Goal: Task Accomplishment & Management: Manage account settings

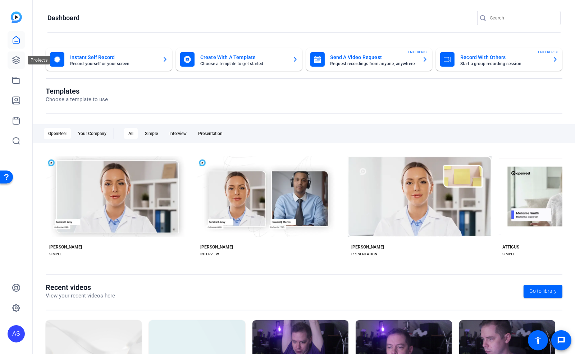
click at [17, 62] on icon at bounding box center [16, 60] width 9 height 9
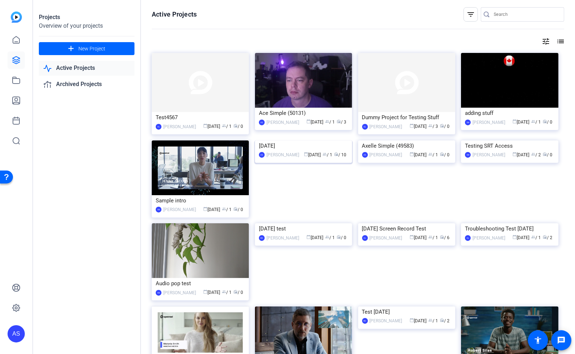
click at [295, 140] on img at bounding box center [303, 140] width 97 height 0
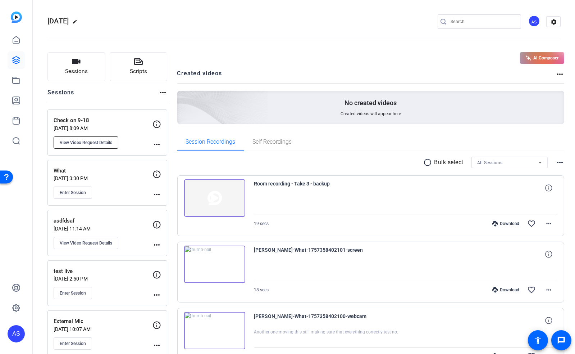
click at [101, 144] on span "View Video Request Details" at bounding box center [86, 143] width 53 height 6
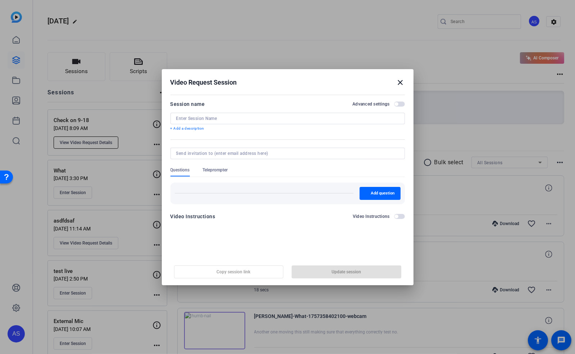
type input "Check on 9-18"
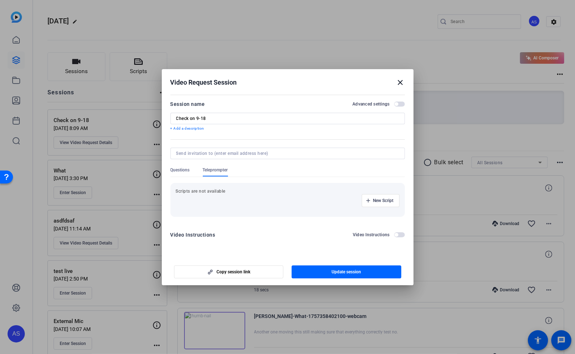
click at [402, 82] on mat-icon "close" at bounding box center [401, 82] width 9 height 9
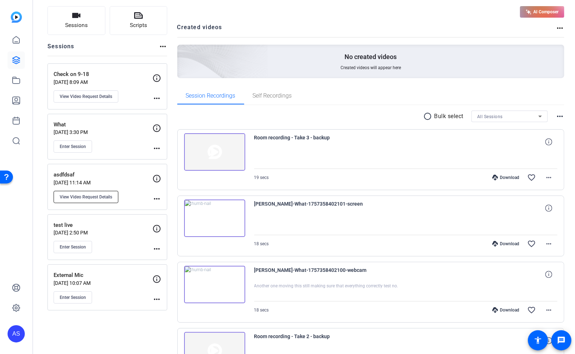
scroll to position [48, 0]
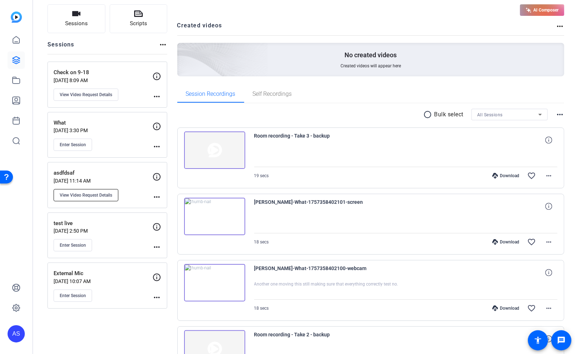
click at [92, 194] on span "View Video Request Details" at bounding box center [86, 195] width 53 height 6
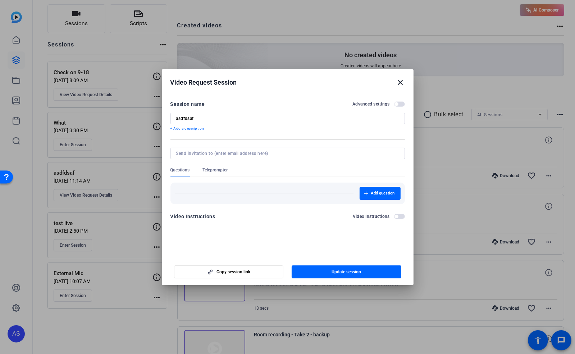
click at [399, 104] on span "button" at bounding box center [399, 103] width 11 height 5
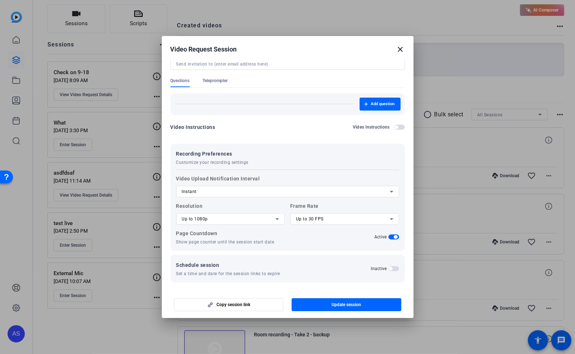
scroll to position [56, 0]
click at [250, 190] on div "Instant" at bounding box center [286, 191] width 208 height 9
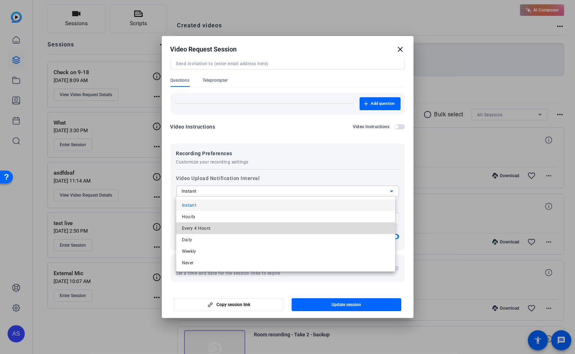
click at [196, 226] on span "Every 4 Hours" at bounding box center [196, 228] width 29 height 9
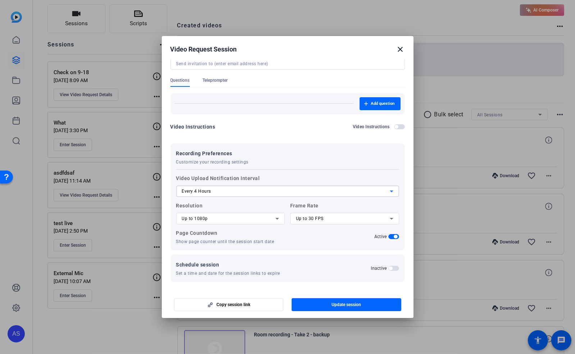
click at [287, 160] on div "Recording Preferences Customize your recording settings" at bounding box center [287, 157] width 223 height 16
click at [317, 307] on span "button" at bounding box center [347, 304] width 110 height 17
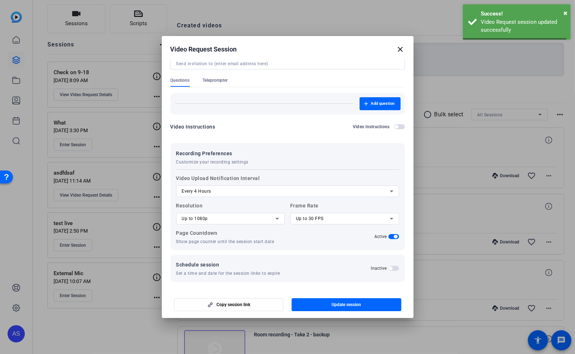
scroll to position [0, 0]
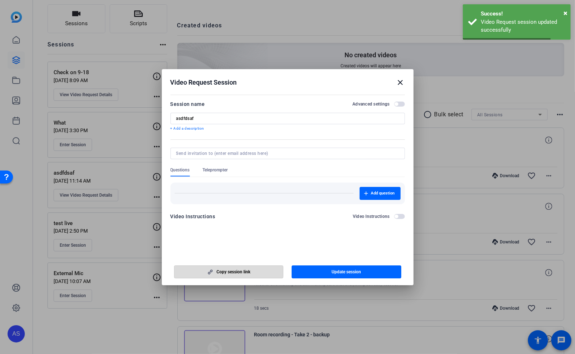
click at [222, 271] on span "Copy session link" at bounding box center [234, 272] width 34 height 6
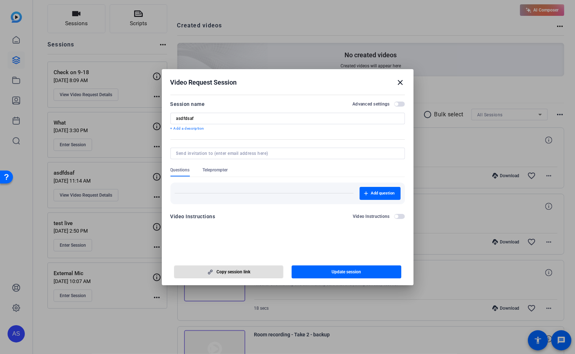
click at [245, 269] on span "Copy session link" at bounding box center [234, 272] width 34 height 6
click at [400, 103] on span "button" at bounding box center [399, 103] width 11 height 5
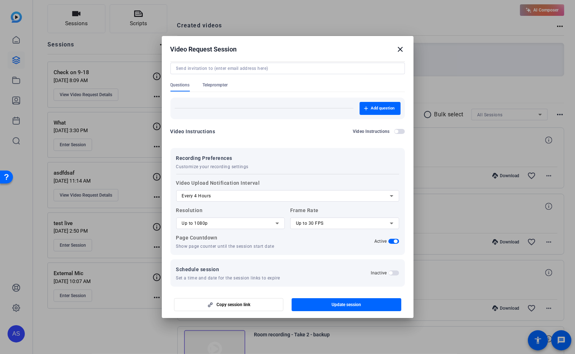
scroll to position [56, 0]
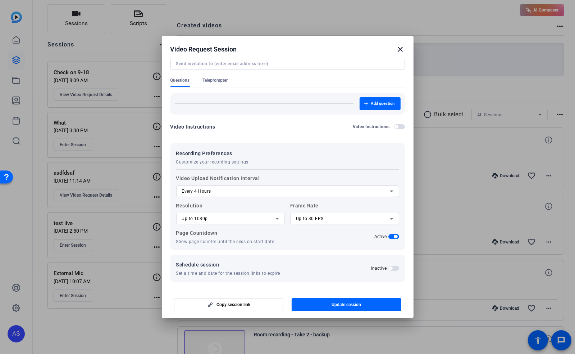
click at [300, 193] on div "Every 4 Hours" at bounding box center [286, 191] width 208 height 9
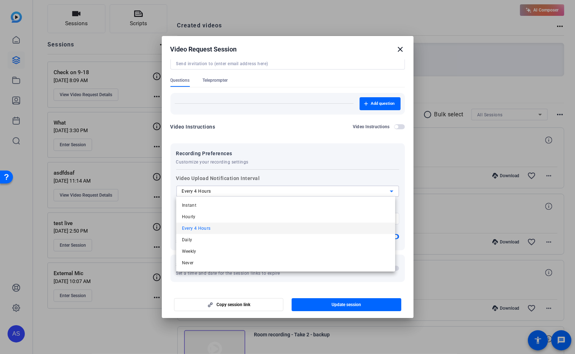
click at [315, 167] on div at bounding box center [287, 177] width 575 height 354
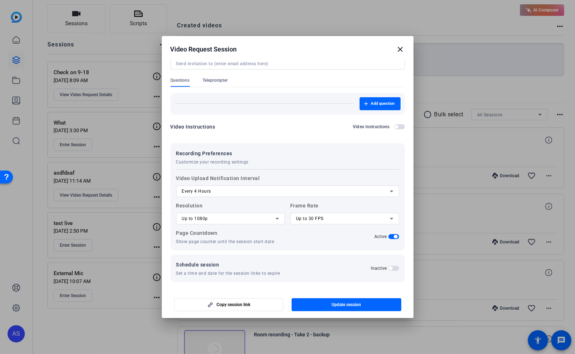
click at [336, 190] on div "Every 4 Hours" at bounding box center [286, 191] width 208 height 9
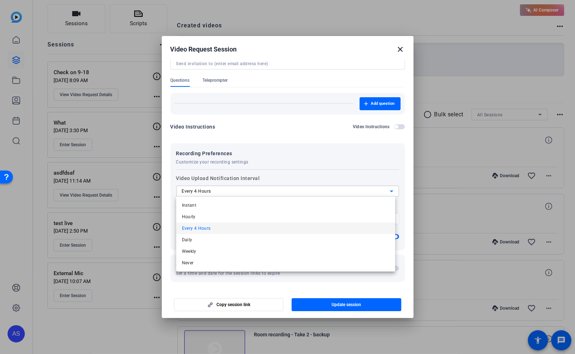
click at [337, 171] on div at bounding box center [287, 177] width 575 height 354
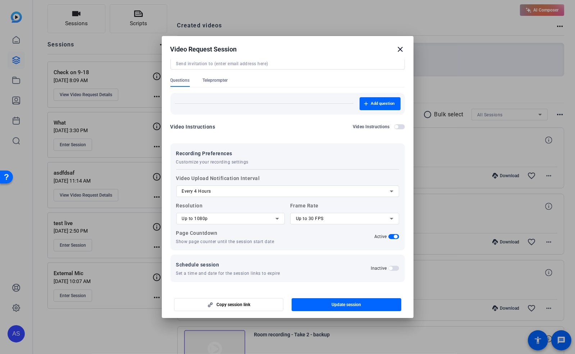
click at [338, 190] on div "Every 4 Hours" at bounding box center [286, 191] width 208 height 9
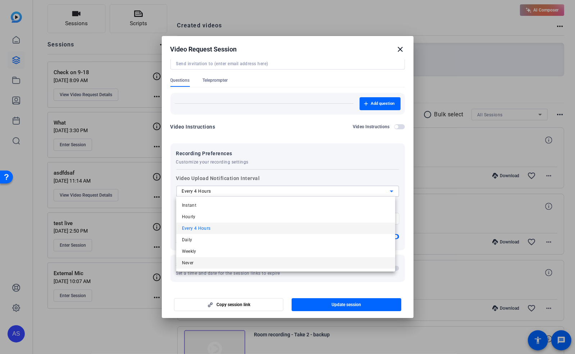
click at [183, 260] on span "Never" at bounding box center [188, 262] width 12 height 9
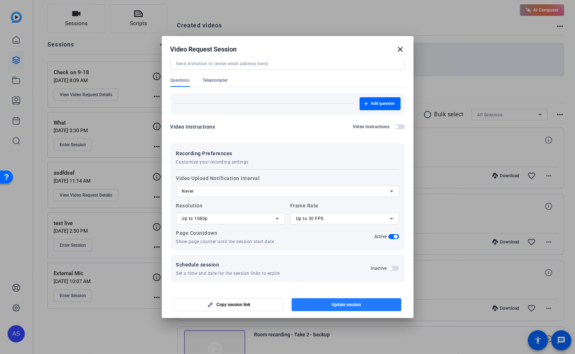
click at [355, 305] on span "Update session" at bounding box center [347, 305] width 30 height 6
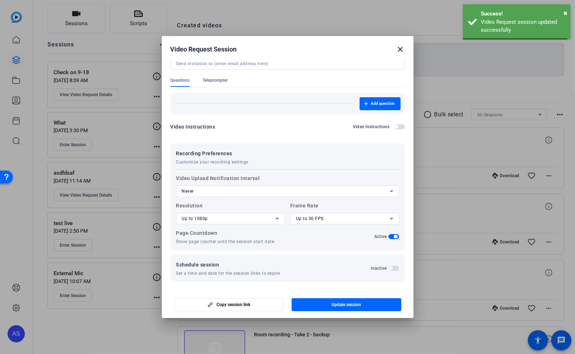
scroll to position [0, 0]
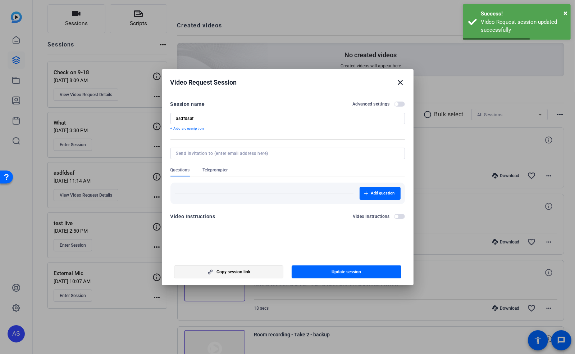
click at [242, 275] on span "button" at bounding box center [229, 271] width 109 height 17
